Goal: Task Accomplishment & Management: Use online tool/utility

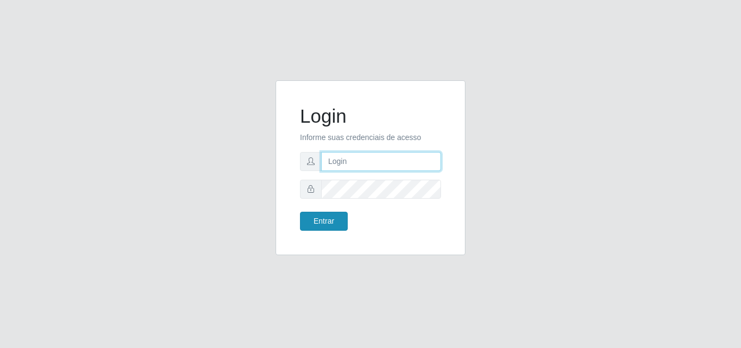
type input "[EMAIL_ADDRESS][DOMAIN_NAME]"
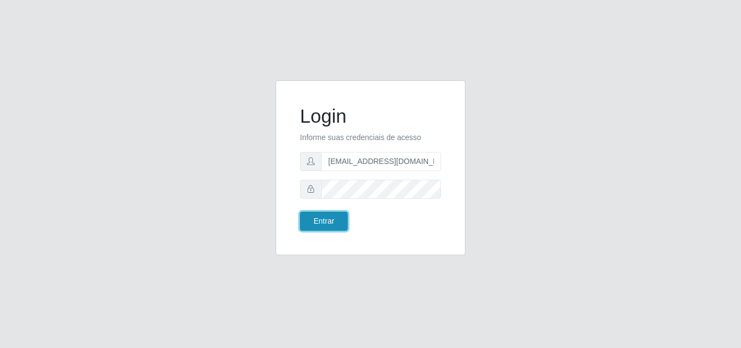
click at [335, 221] on button "Entrar" at bounding box center [324, 221] width 48 height 19
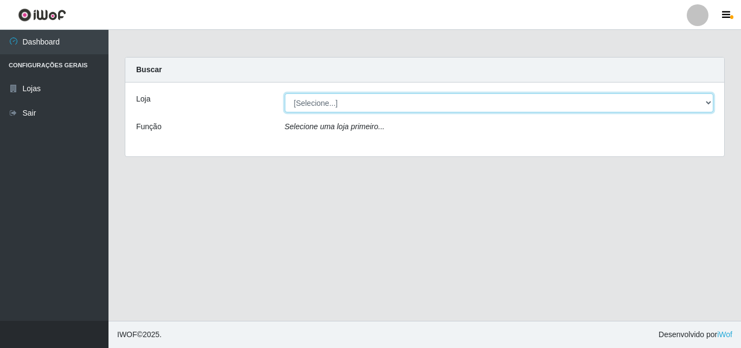
click at [343, 112] on select "[Selecione...] Rede Potiguar 1 - Macaíba" at bounding box center [499, 102] width 429 height 19
select select "100"
click at [285, 93] on select "[Selecione...] Rede Potiguar 1 - Macaíba" at bounding box center [499, 102] width 429 height 19
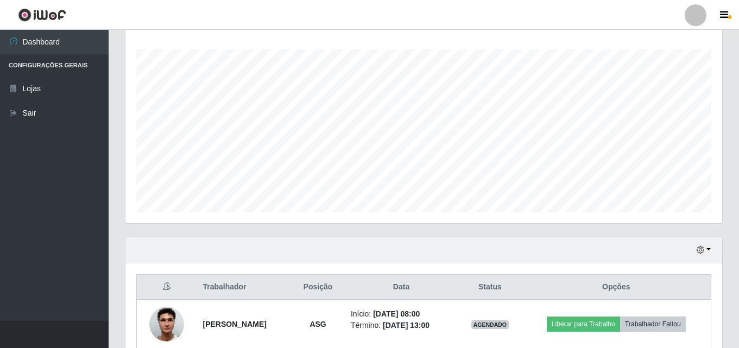
scroll to position [228, 0]
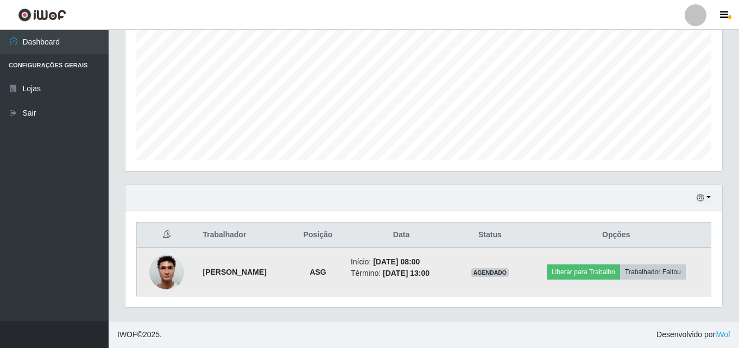
click at [168, 265] on img at bounding box center [166, 272] width 35 height 46
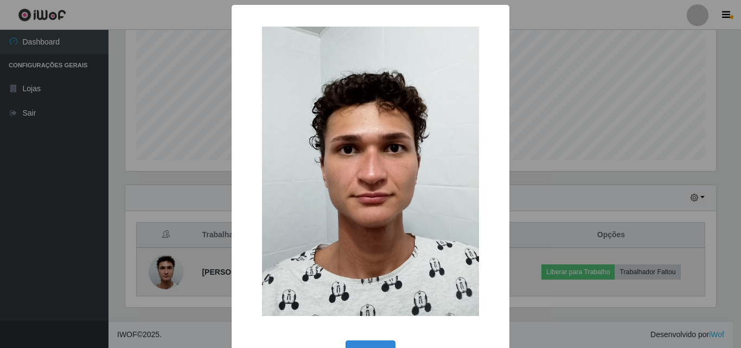
click at [168, 265] on div "× OK Cancel" at bounding box center [370, 174] width 741 height 348
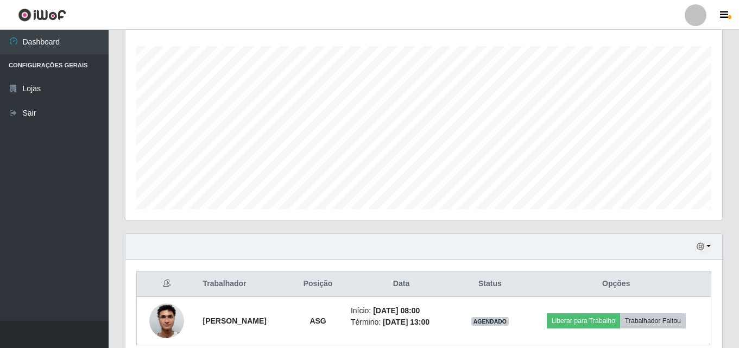
scroll to position [228, 0]
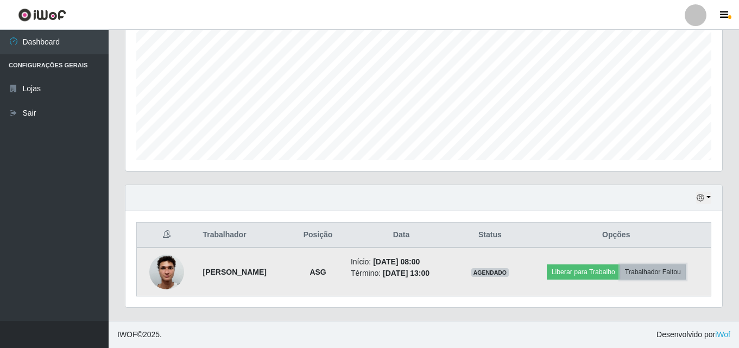
click at [658, 271] on button "Trabalhador Faltou" at bounding box center [653, 271] width 66 height 15
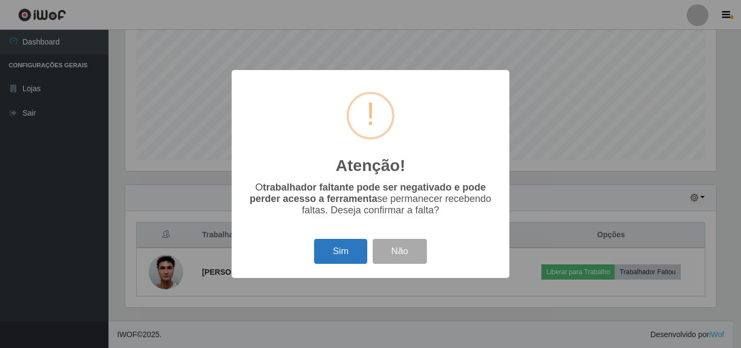
click at [345, 254] on button "Sim" at bounding box center [340, 252] width 53 height 26
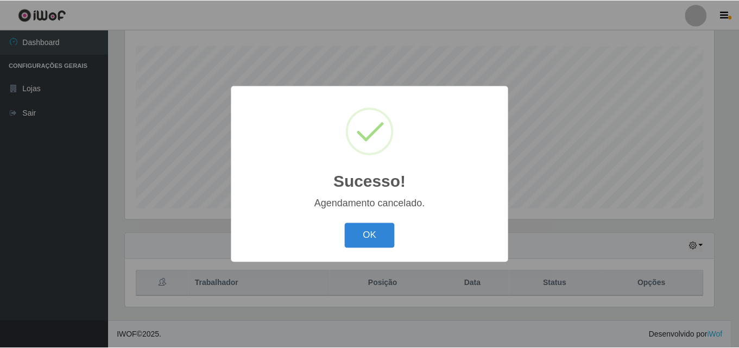
scroll to position [180, 0]
drag, startPoint x: 358, startPoint y: 238, endPoint x: 384, endPoint y: 231, distance: 26.8
click at [358, 238] on button "OK" at bounding box center [371, 236] width 50 height 26
click at [360, 238] on div "OK Cancel" at bounding box center [371, 235] width 256 height 31
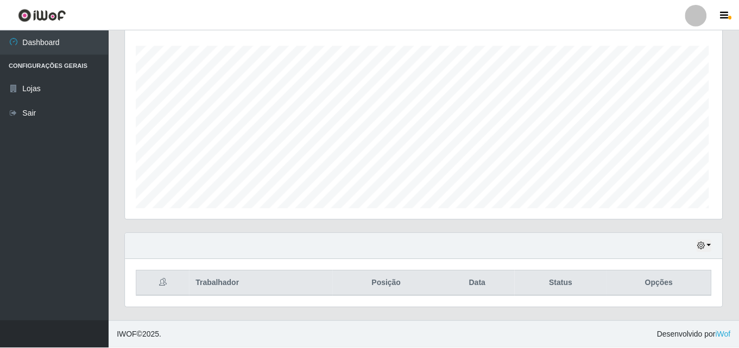
scroll to position [225, 596]
click at [710, 243] on button "button" at bounding box center [703, 246] width 15 height 12
drag, startPoint x: 710, startPoint y: 243, endPoint x: 702, endPoint y: 238, distance: 9.3
click at [709, 243] on button "button" at bounding box center [703, 246] width 15 height 12
drag, startPoint x: 706, startPoint y: 250, endPoint x: 697, endPoint y: 244, distance: 11.0
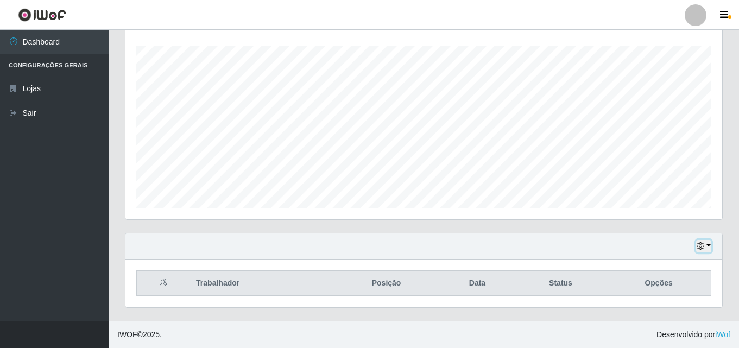
click at [705, 250] on button "button" at bounding box center [703, 246] width 15 height 12
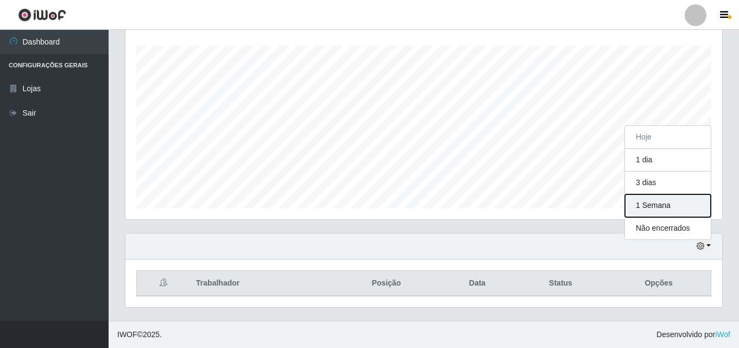
click at [642, 211] on button "1 Semana" at bounding box center [668, 205] width 86 height 23
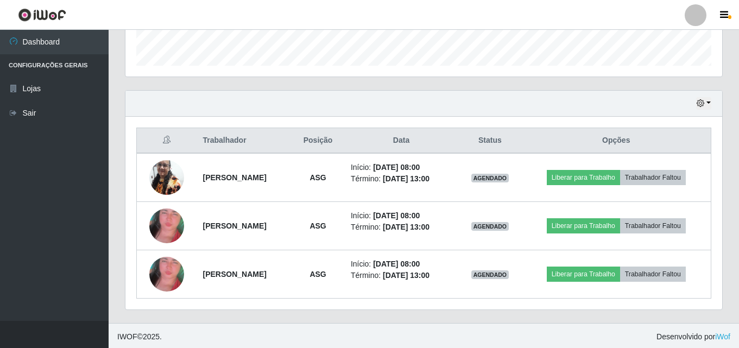
scroll to position [324, 0]
